Goal: Task Accomplishment & Management: Complete application form

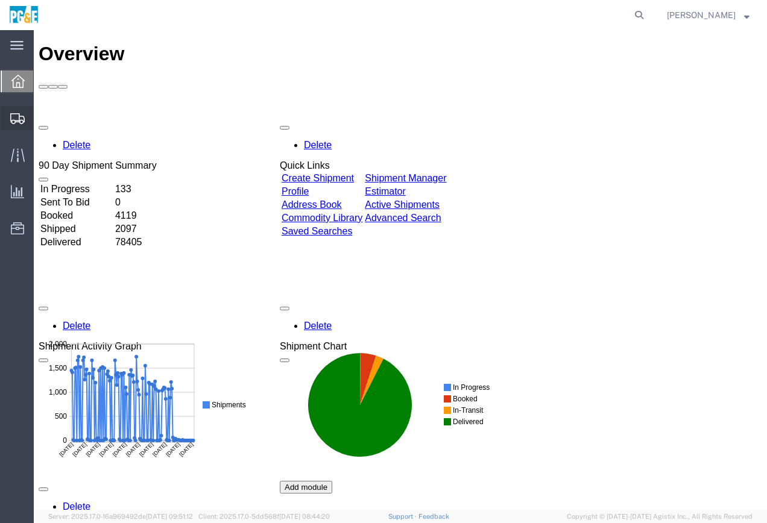
click at [0, 0] on span "Create Shipment" at bounding box center [0, 0] width 0 height 0
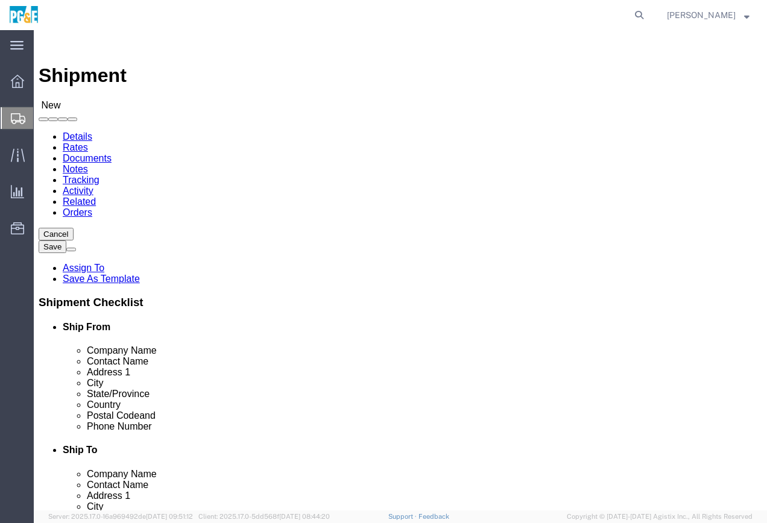
select select
select select "MYPROFILE"
select select "CA"
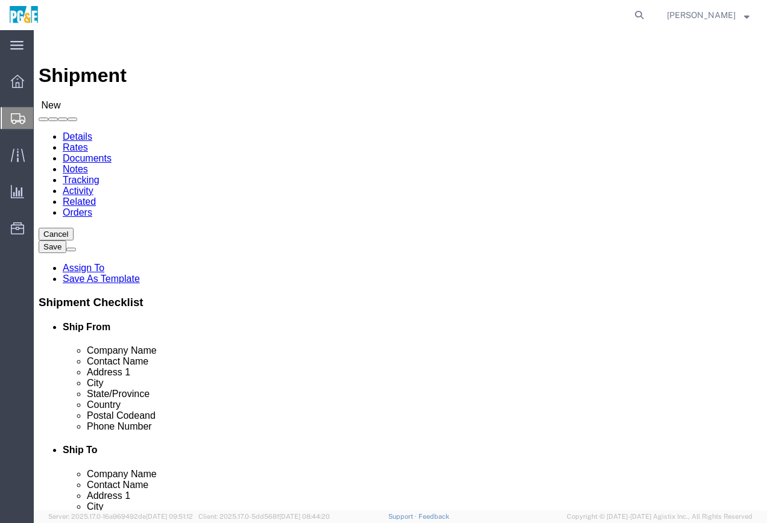
click input "text"
click input "eureka"
type input "eureka"
click input "text"
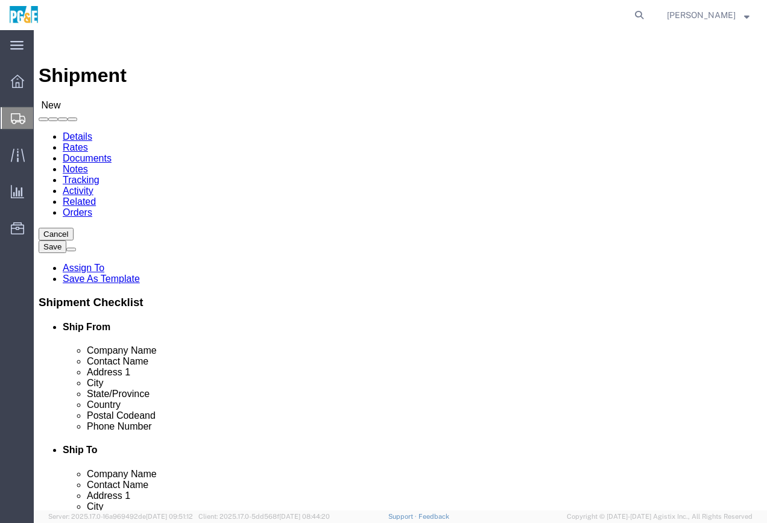
type input "[STREET_ADDRESS]"
drag, startPoint x: 404, startPoint y: 328, endPoint x: 421, endPoint y: 327, distance: 16.3
click input "eureka"
type input "Eureka"
click div "City Eureka Eureka - PG&E - () [STREET_ADDRESS], US - PG&E - () [STREET_ADDRESS…"
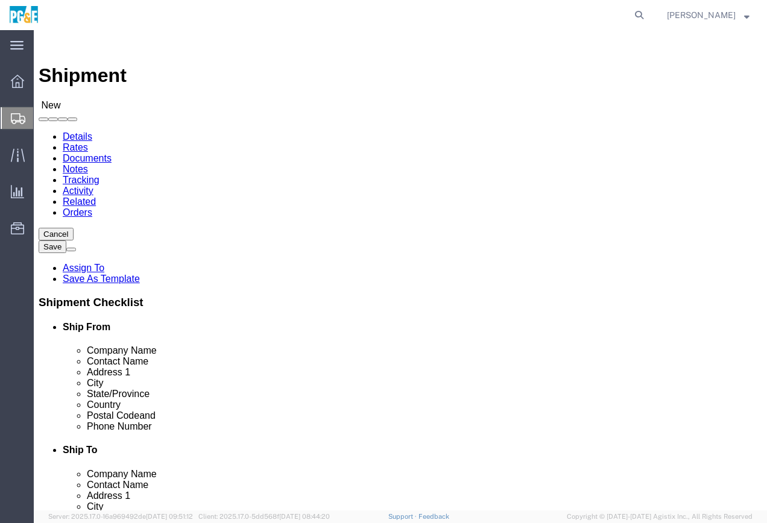
scroll to position [2, 0]
click input "Postal Code"
click input "text"
type input "[PHONE_NUMBER]"
click div "Location My Profile Location (OBSOLETE) [PERSON_NAME] SC - GC TRAILER (OBSOLETE…"
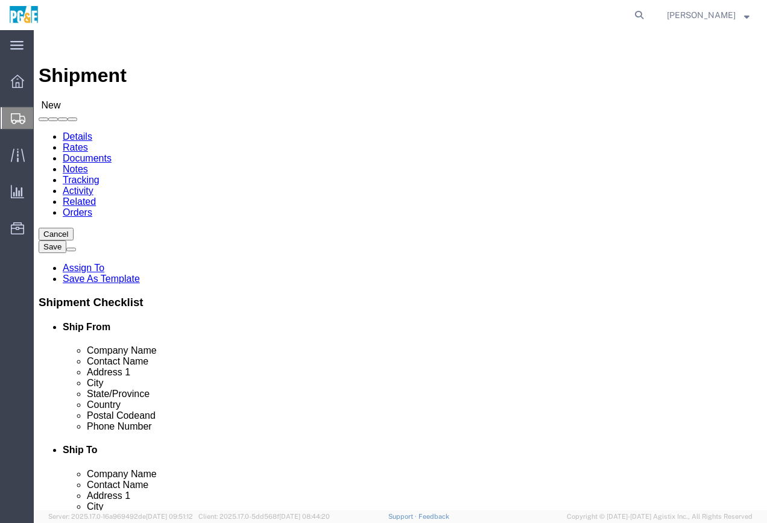
click input "Postal Code"
type input "95501"
click input "text"
click input "PG&e"
type input "PG&E"
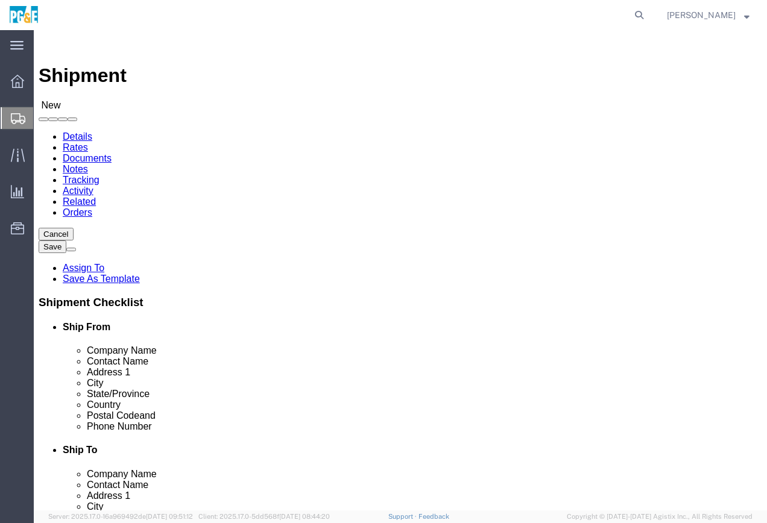
click input "text"
type input "[PERSON_NAME]"
click label "Address 1"
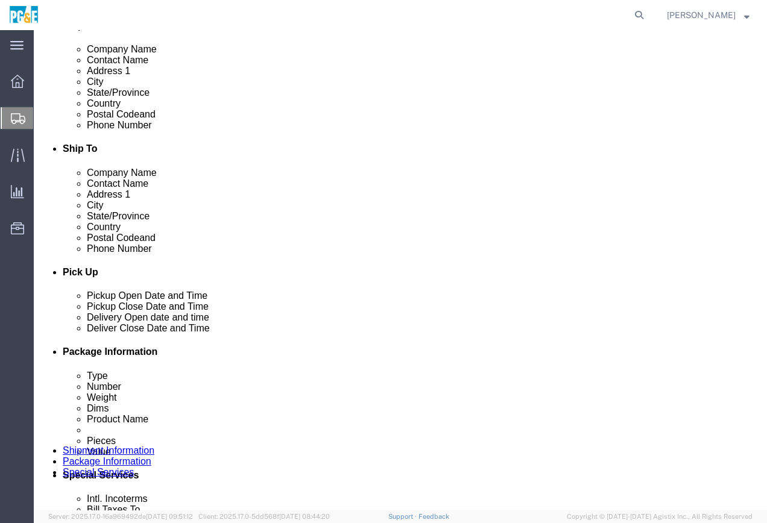
click div "[DATE] 9:00 AM"
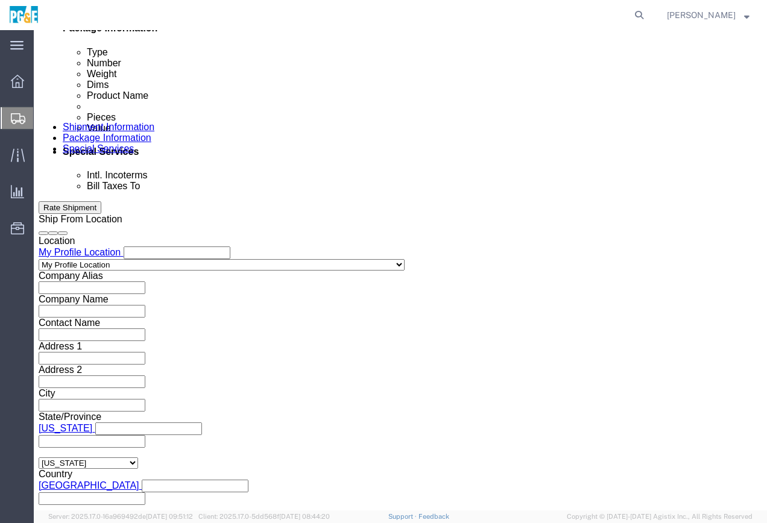
click button "Apply"
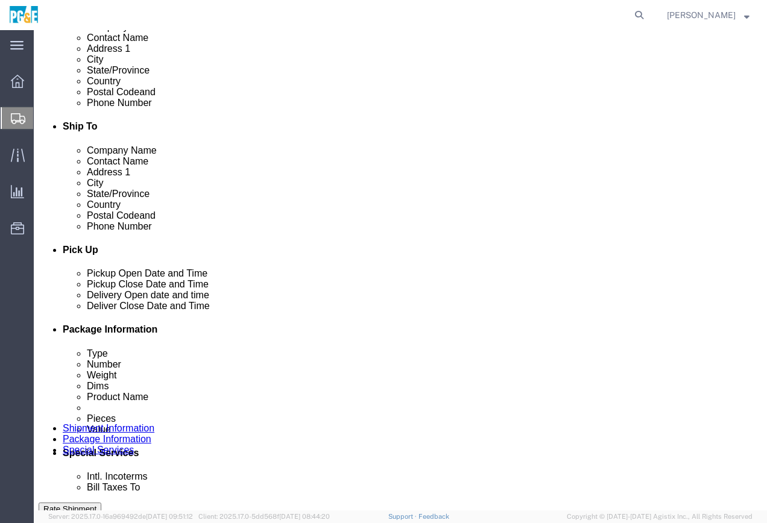
click div "[DATE] 9:00 AM"
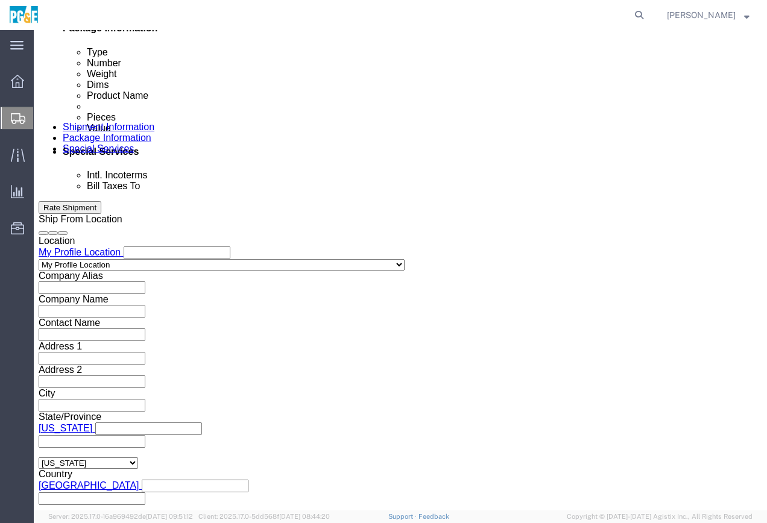
type input "8:00 AM"
click button "Apply"
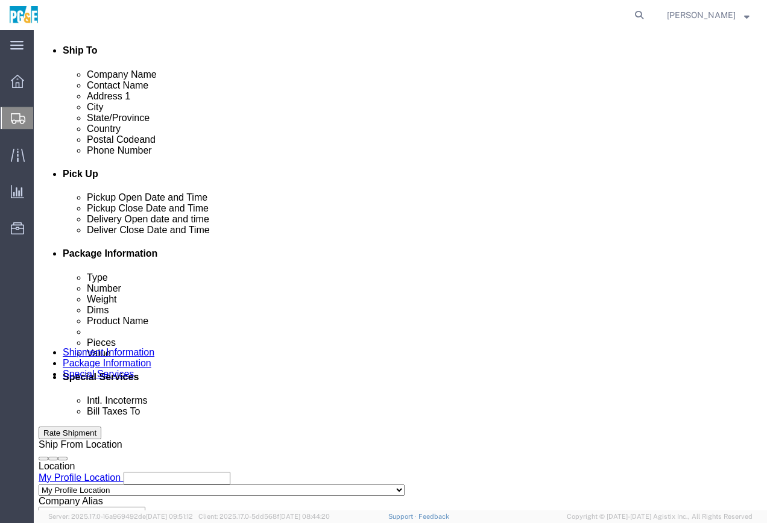
scroll to position [384, 0]
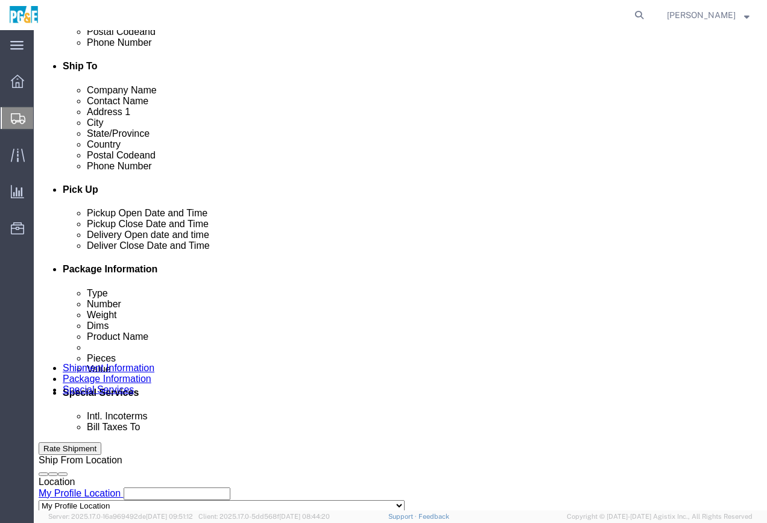
click div "[DATE] 10:00 AM"
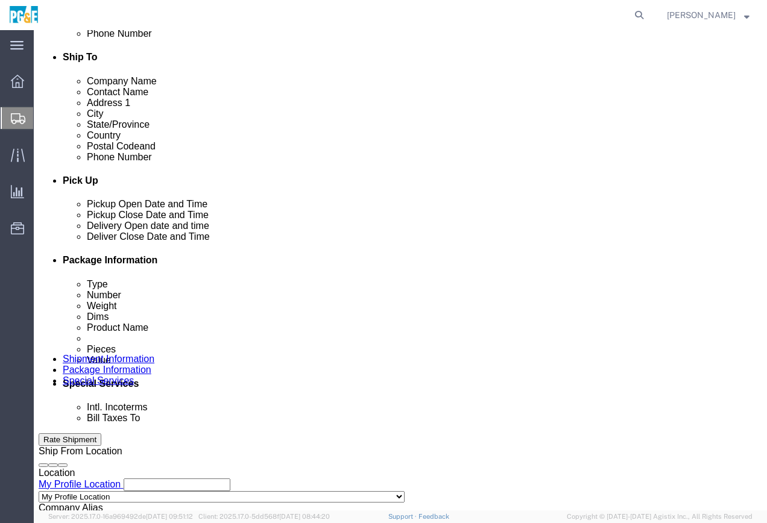
click input "10:00 AM"
type input "1:00 PM"
click button "Apply"
click div
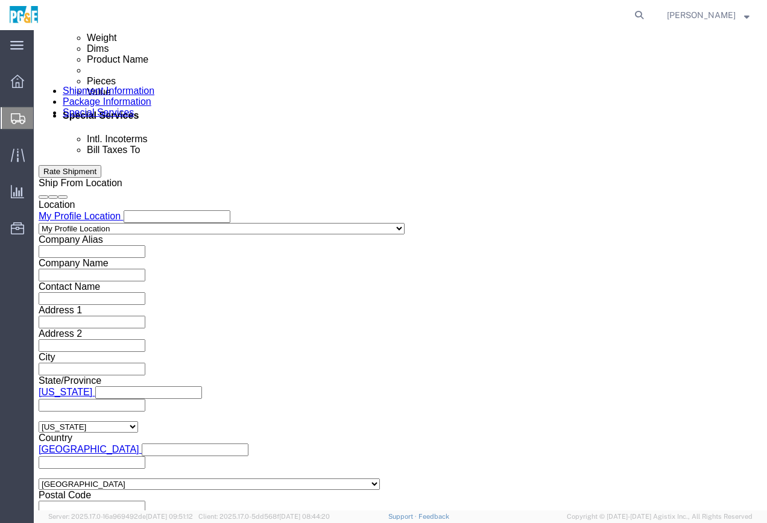
click input "2:00 PM"
type input "8:00 AM"
click button "Apply"
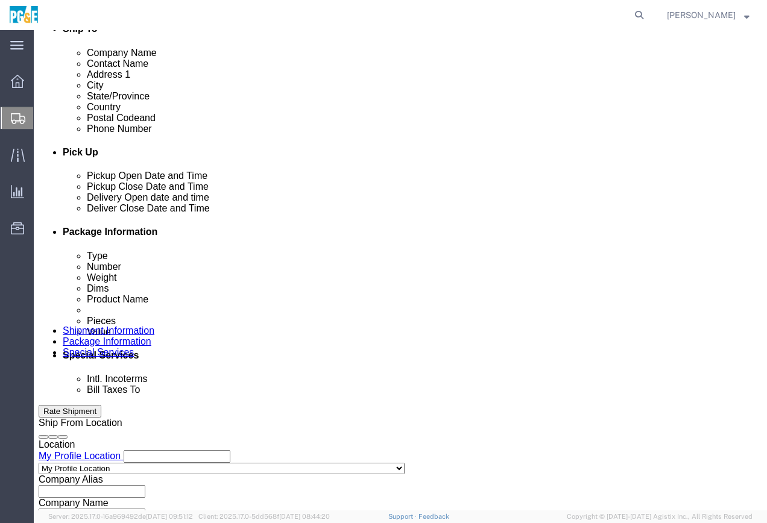
scroll to position [420, 0]
click div
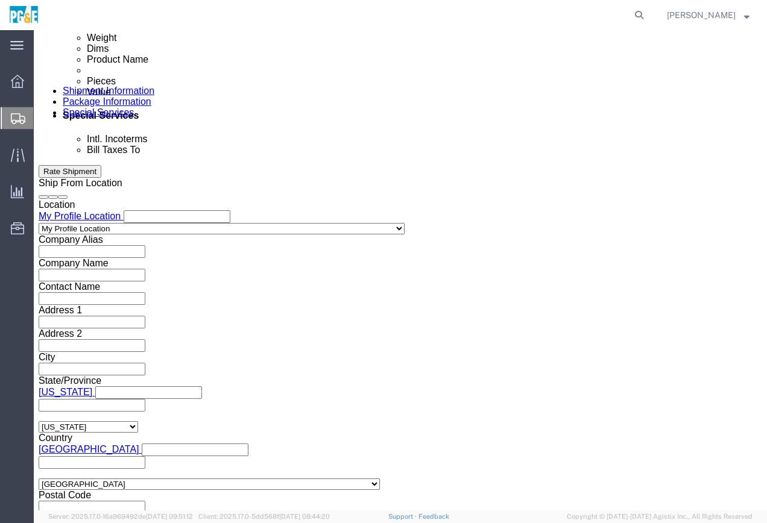
type input "1:00 PM"
click button "Apply"
click button "Continue"
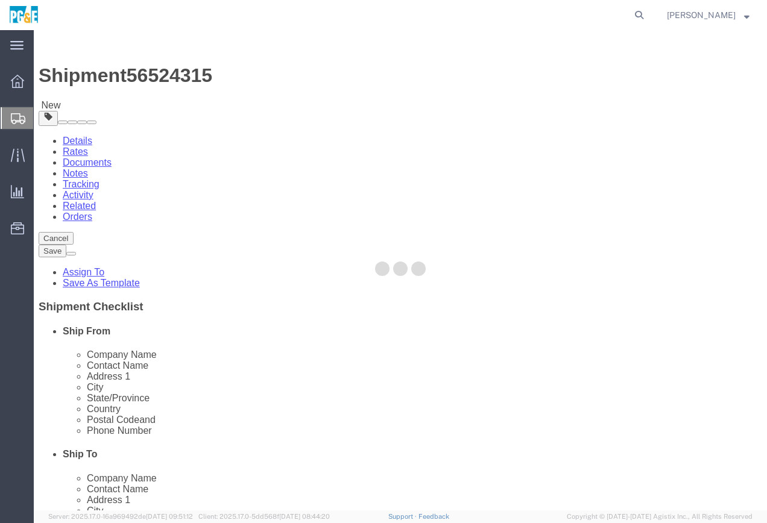
select select "CBOX"
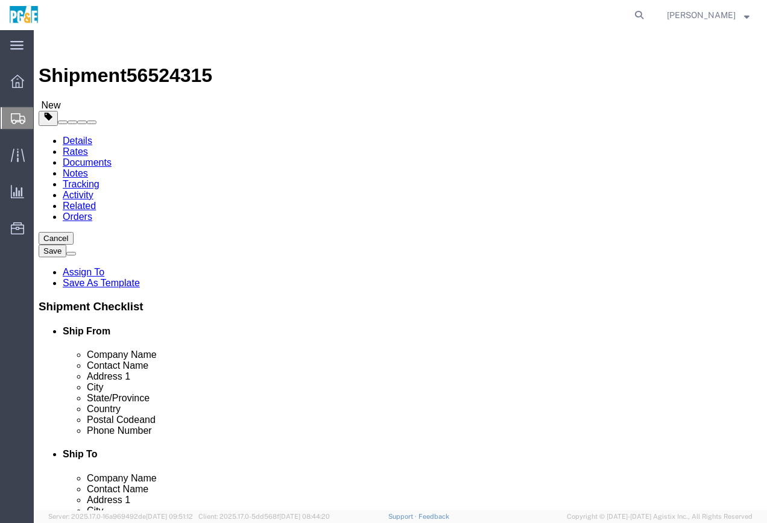
click select "Select Bulk Bundle(s) Cardboard Box(es) Carton(s) Crate(s) Drum(s) (Fiberboard)…"
click input "text"
drag, startPoint x: 139, startPoint y: 300, endPoint x: 76, endPoint y: 303, distance: 62.8
click div "Weight 0.00 Select kgs lbs Ship. t°"
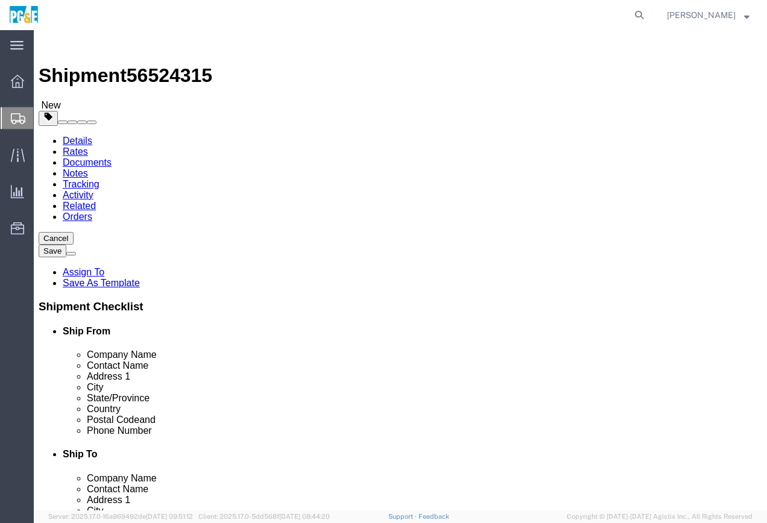
type input "320"
click input "text"
type input "2"
type input "40"
type input "24"
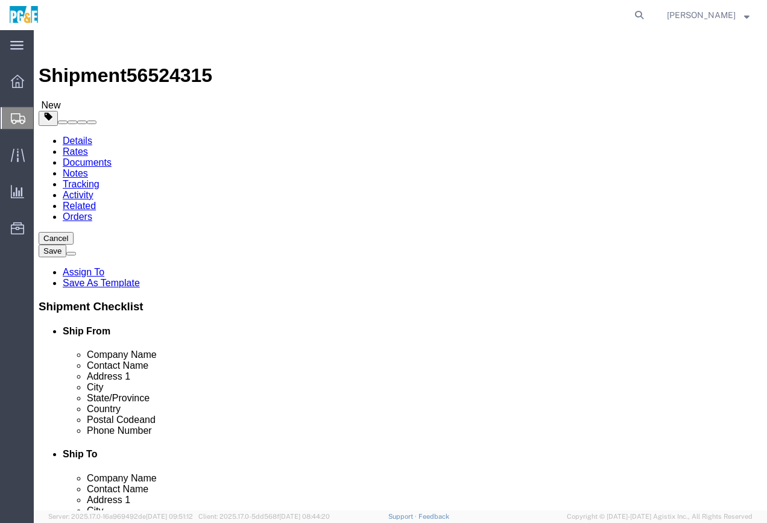
type input "36"
click span
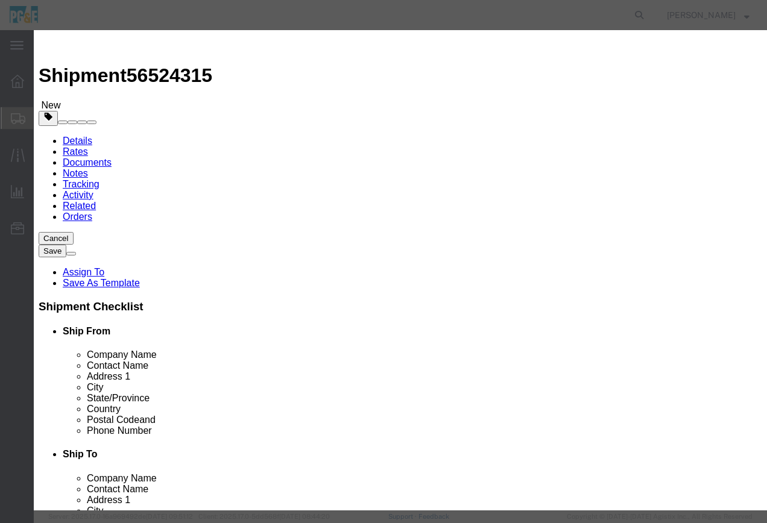
click input "text"
type input "Pallet box"
type input "1"
select select "USD"
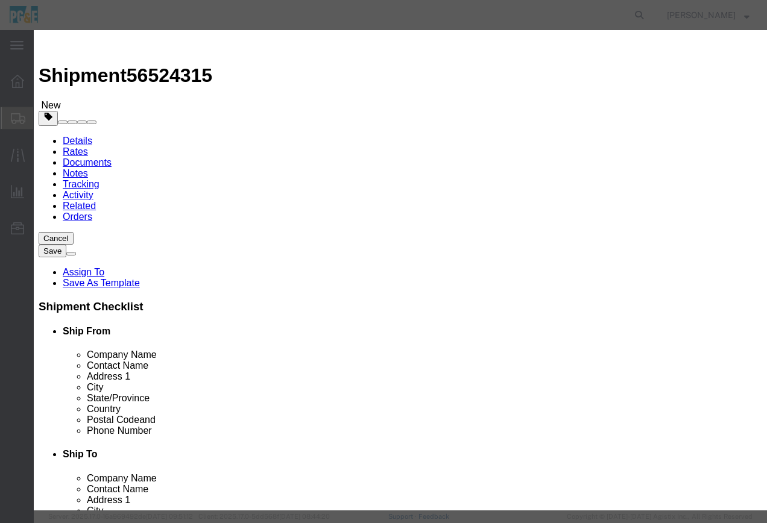
select select "55"
click select "Select 50 55 60 65 70 85 92.5 100 125 175 250 300 400"
click button "Save & Close"
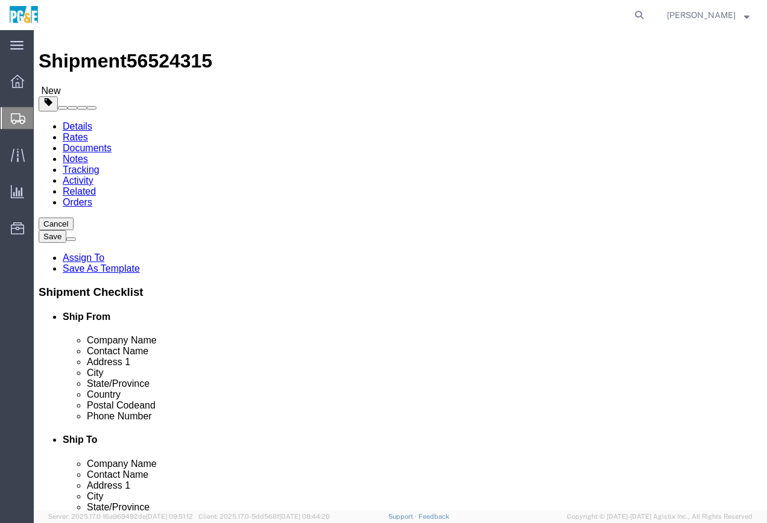
scroll to position [58, 0]
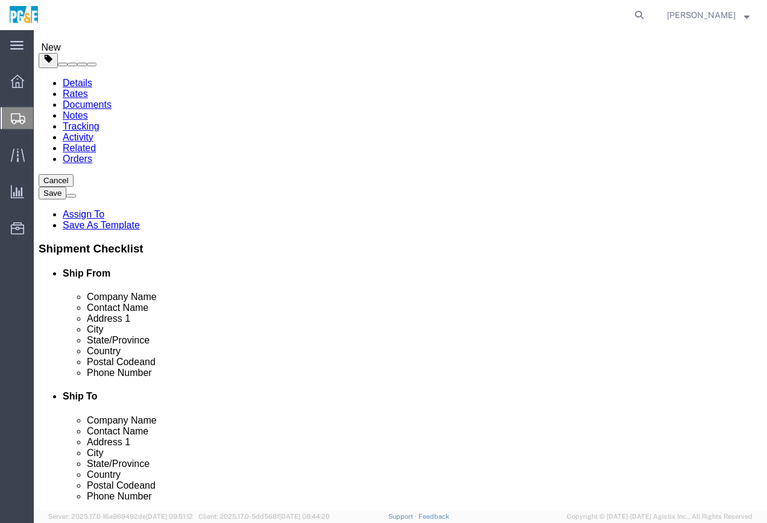
click button "Continue"
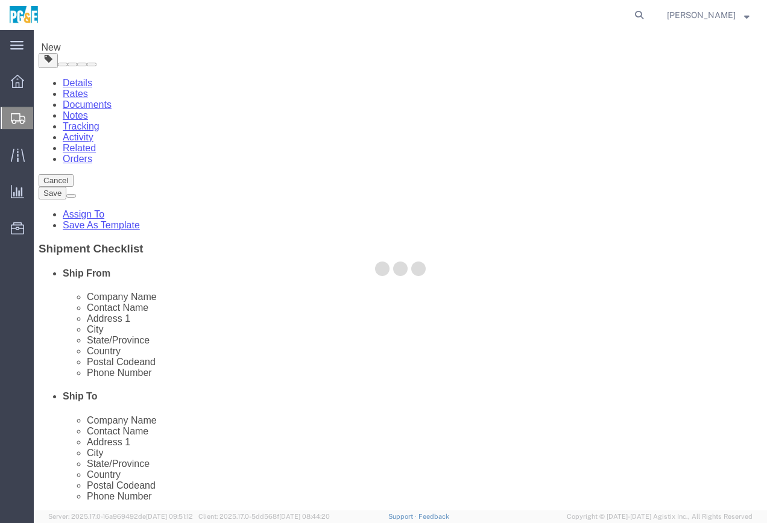
select select
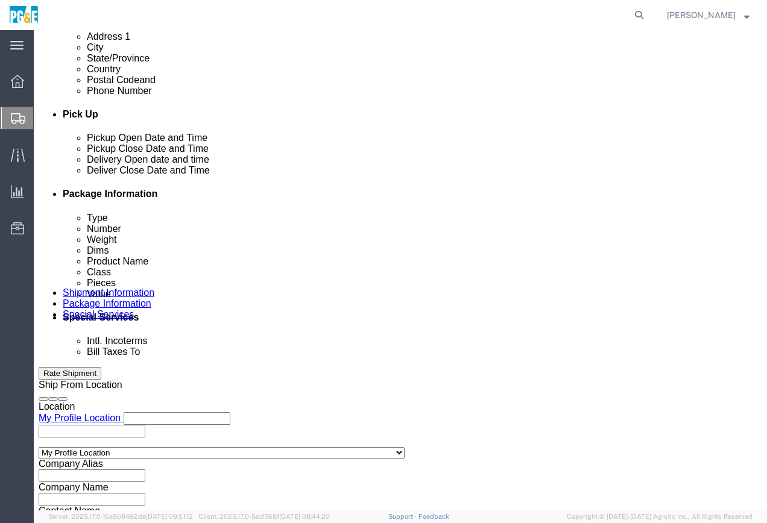
scroll to position [600, 0]
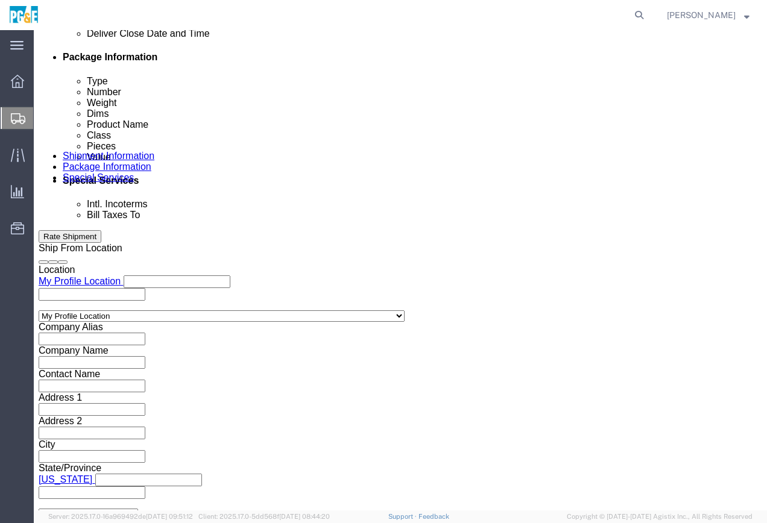
click label "BOL"
click input "BOL"
checkbox input "true"
click input "Packing List"
checkbox input "true"
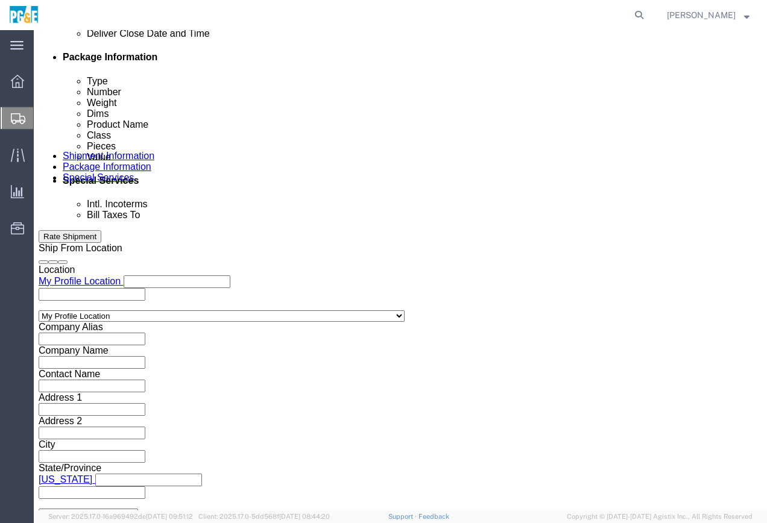
click input "Shipping Label"
checkbox input "true"
click div "Enter Email Address"
click input "text"
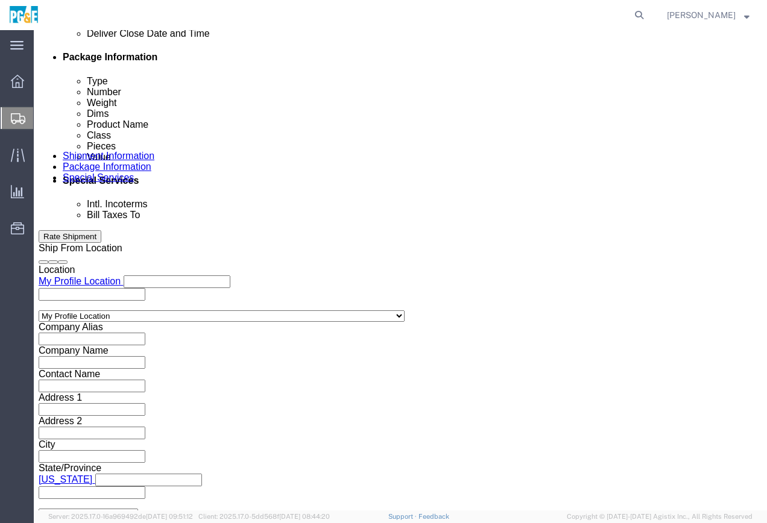
type input "[EMAIL_ADDRESS][DOMAIN_NAME]"
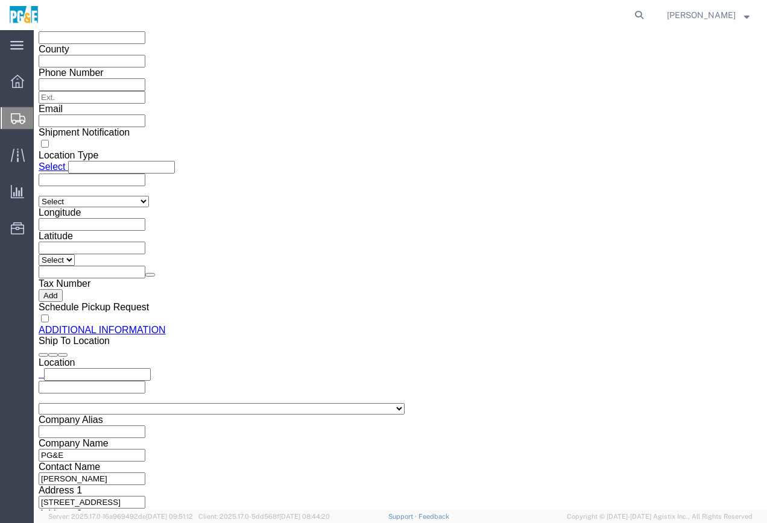
scroll to position [1236, 0]
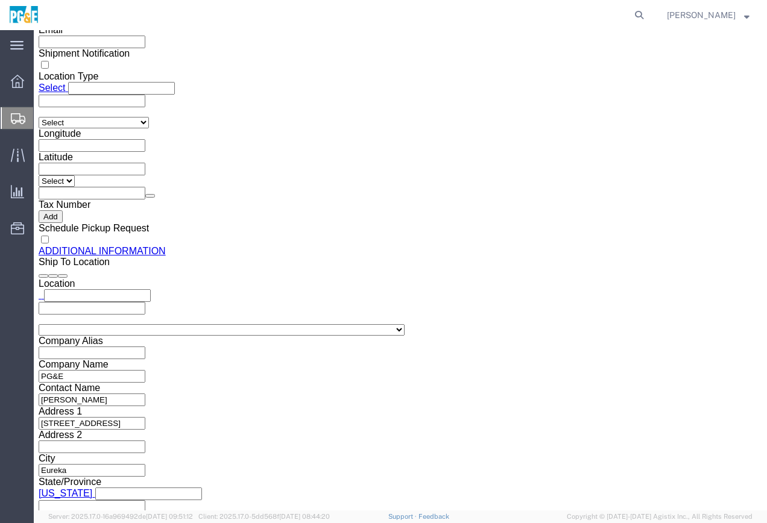
click button "Rate Shipment"
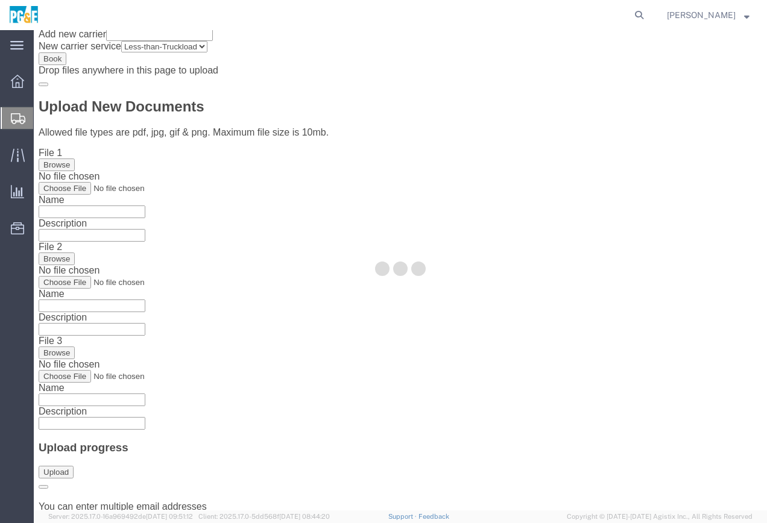
scroll to position [0, 0]
